Goal: Task Accomplishment & Management: Use online tool/utility

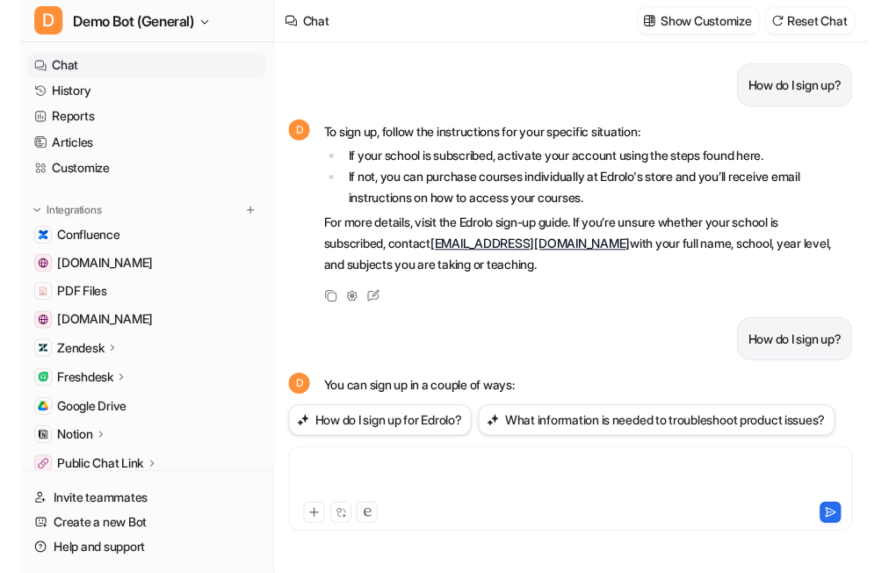
scroll to position [554, 0]
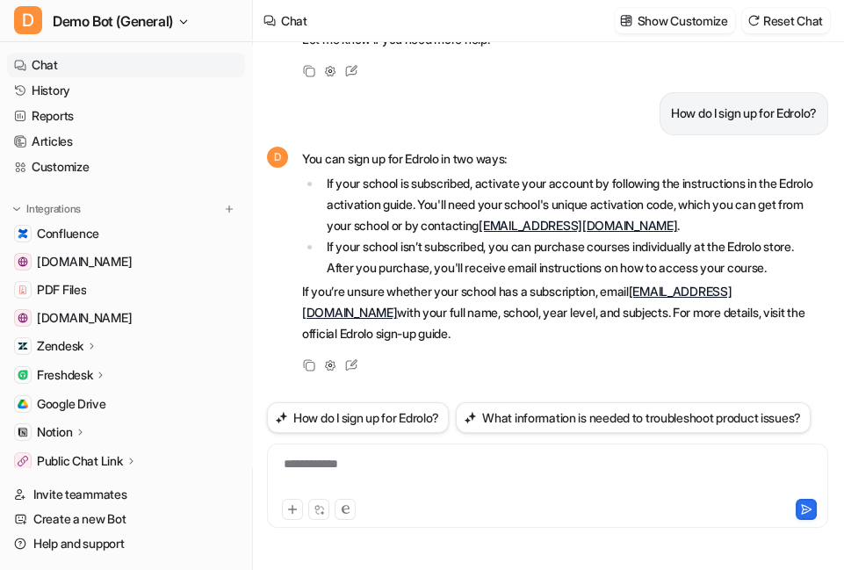
click at [471, 510] on div at bounding box center [416, 509] width 268 height 21
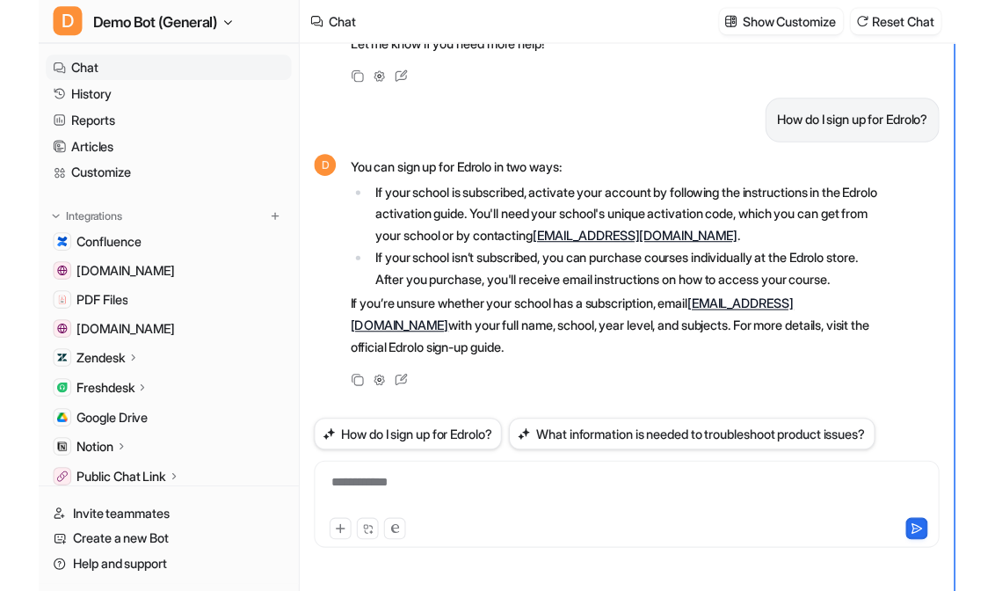
scroll to position [520, 0]
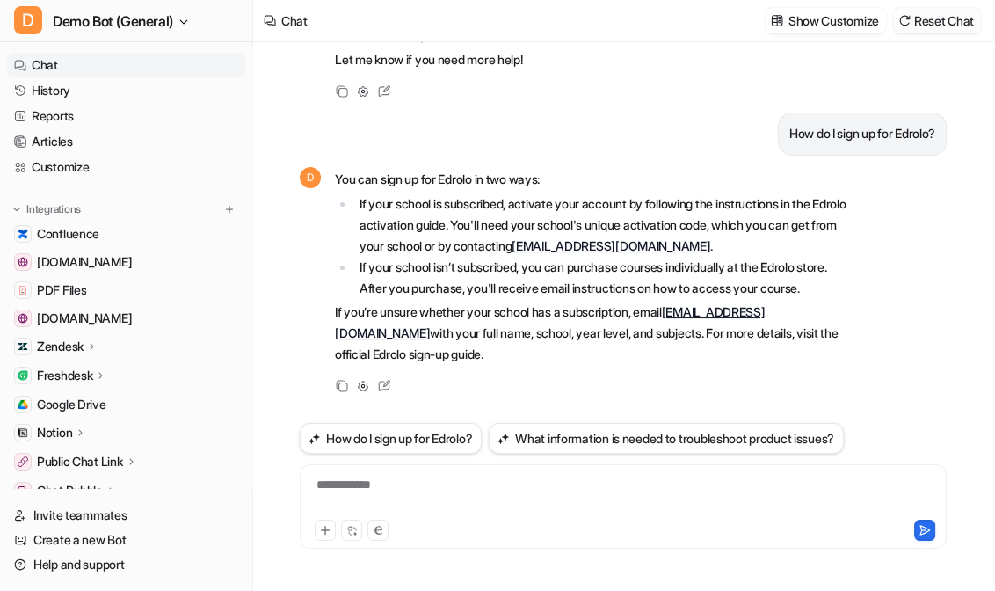
click at [844, 15] on button "Reset Chat" at bounding box center [937, 20] width 88 height 25
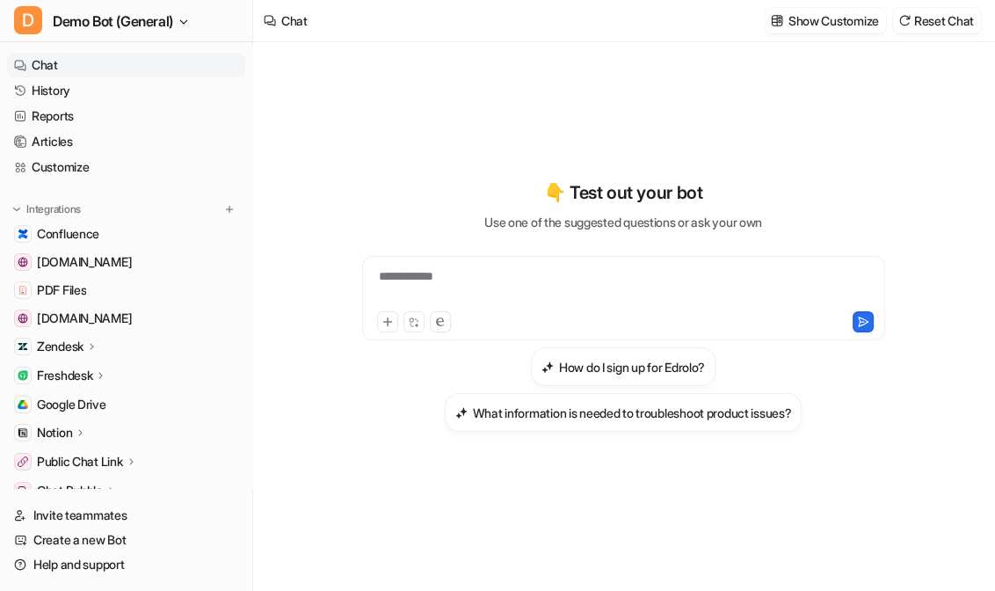
click at [368, 478] on div "**********" at bounding box center [623, 305] width 647 height 413
click at [431, 496] on div "**********" at bounding box center [623, 305] width 647 height 413
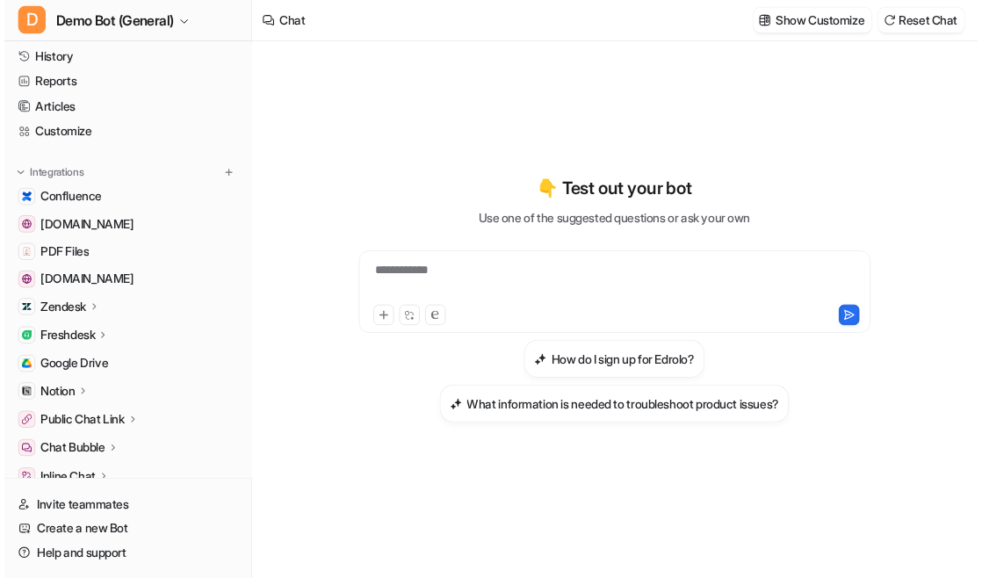
scroll to position [79, 0]
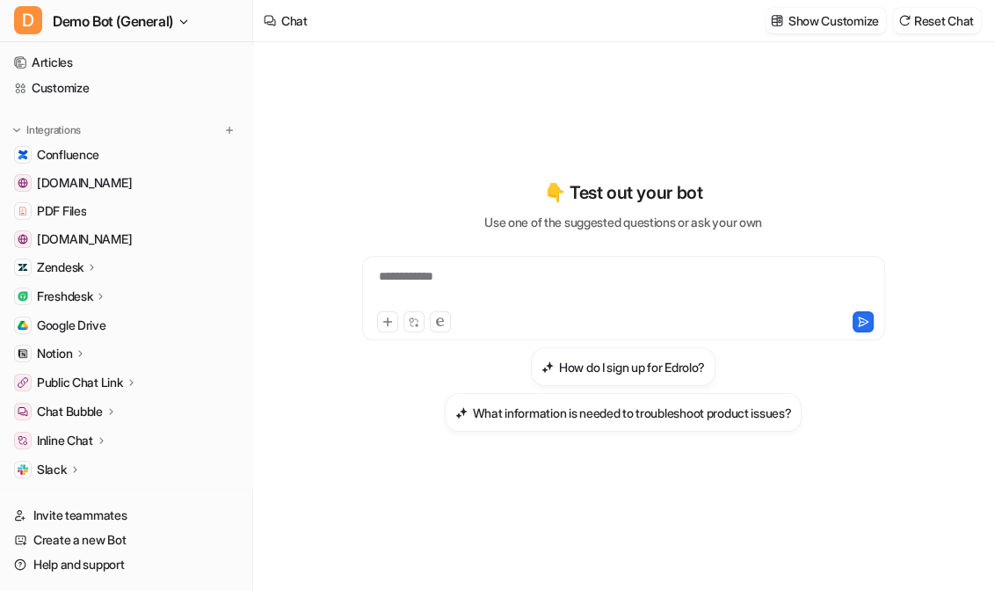
click at [86, 298] on p "Freshdesk" at bounding box center [64, 296] width 55 height 18
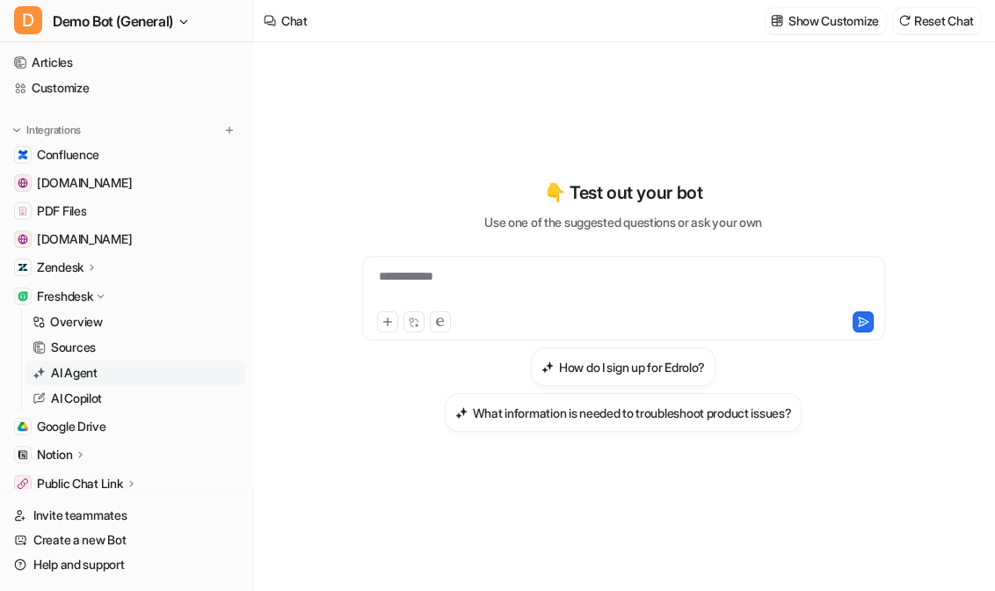
click at [123, 367] on link "AI Agent" at bounding box center [135, 372] width 220 height 25
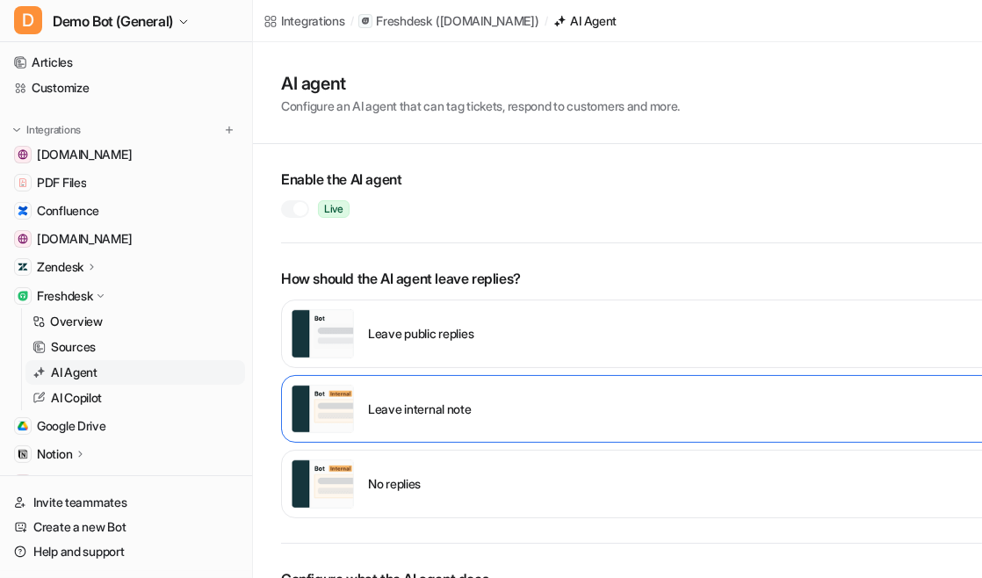
scroll to position [56, 0]
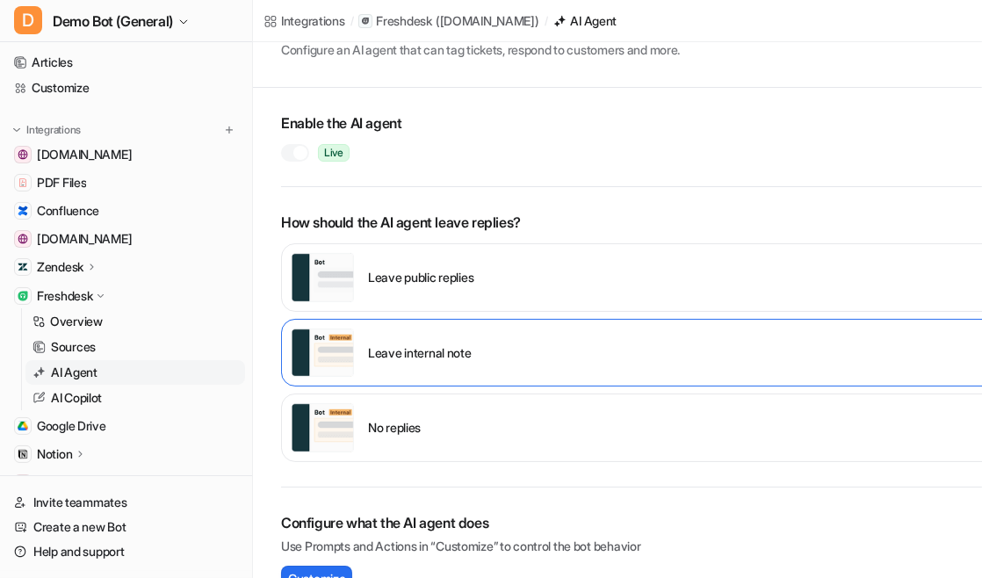
click at [305, 158] on div at bounding box center [295, 153] width 28 height 18
click at [288, 149] on div at bounding box center [290, 153] width 14 height 14
click at [459, 308] on div "Leave public replies" at bounding box center [645, 277] width 729 height 69
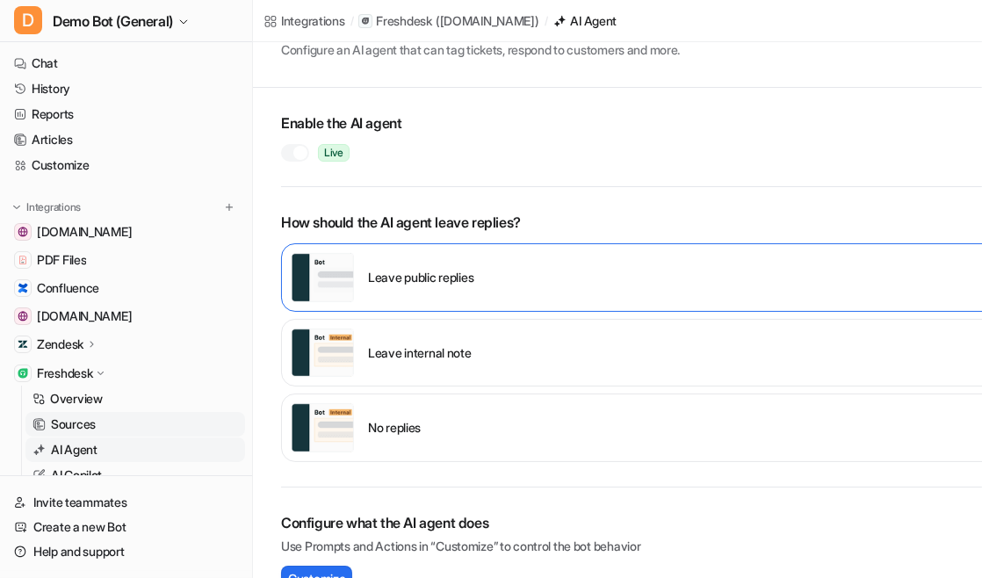
scroll to position [0, 0]
click at [186, 59] on link "Chat" at bounding box center [126, 65] width 238 height 25
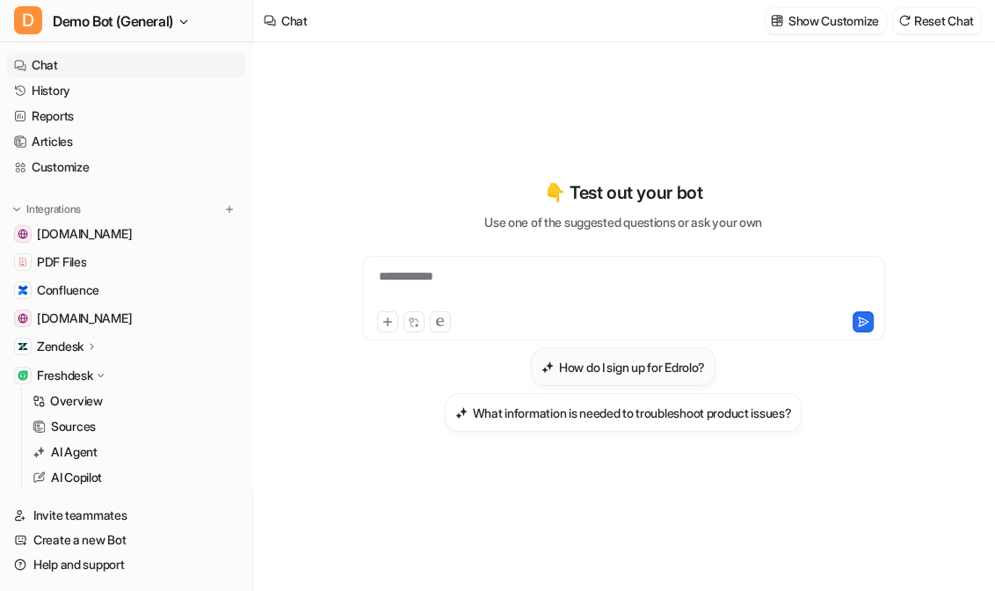
click at [608, 367] on h3 "How do I sign up for Edrolo?" at bounding box center [632, 367] width 146 height 18
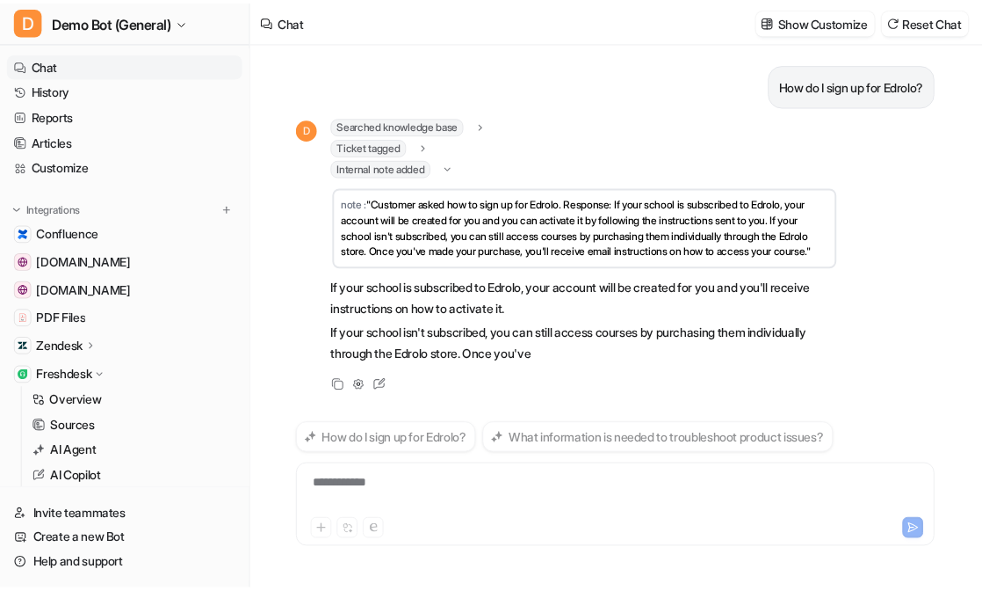
scroll to position [35, 0]
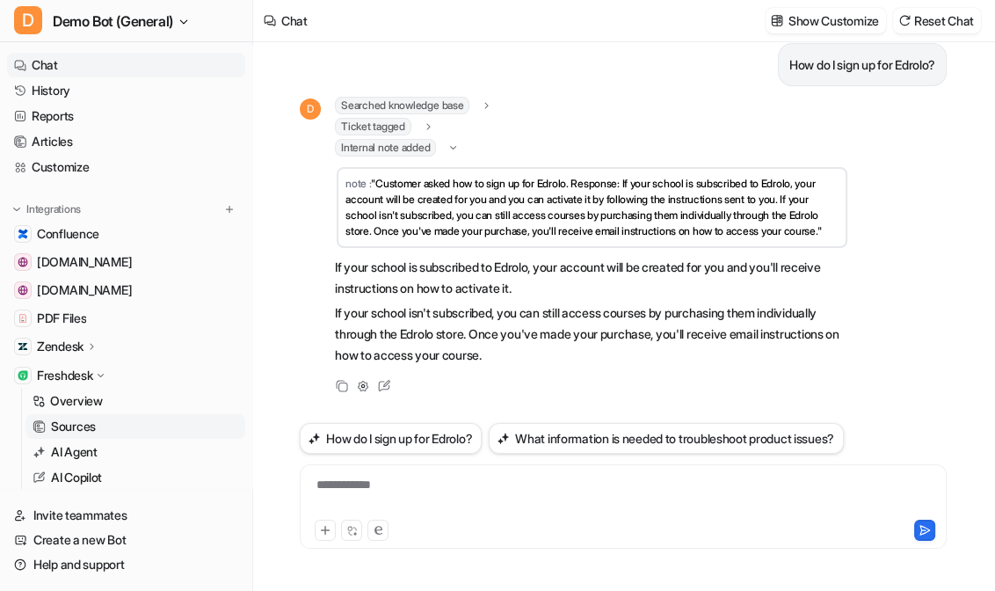
click at [127, 425] on link "Sources" at bounding box center [135, 426] width 220 height 25
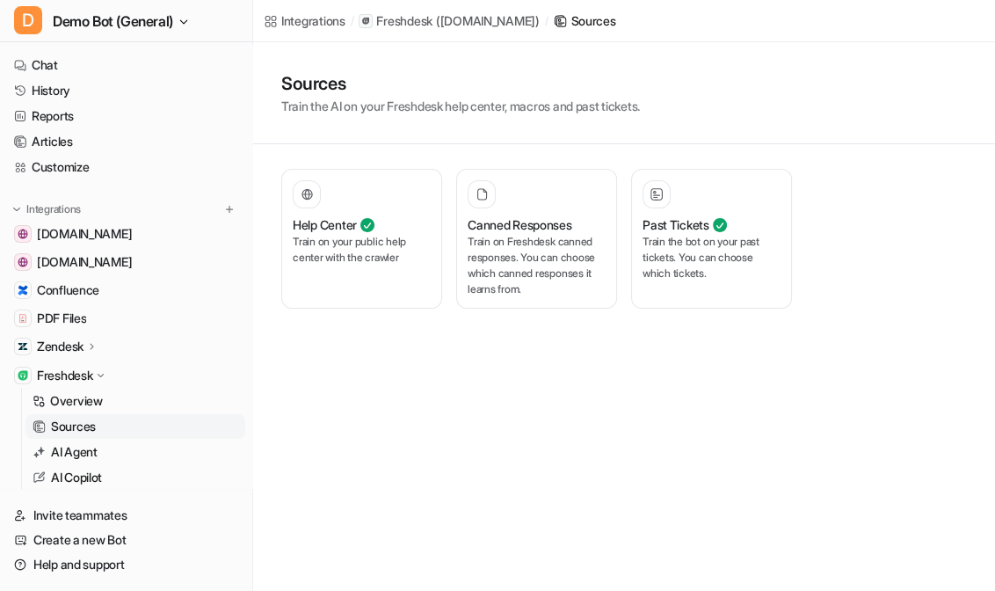
click at [678, 310] on div "Help Center Train on your public help center with the crawler Canned Responses …" at bounding box center [623, 238] width 685 height 189
click at [677, 256] on p "Train the bot on your past tickets. You can choose which tickets." at bounding box center [711, 257] width 138 height 47
